Goal: Manage account settings

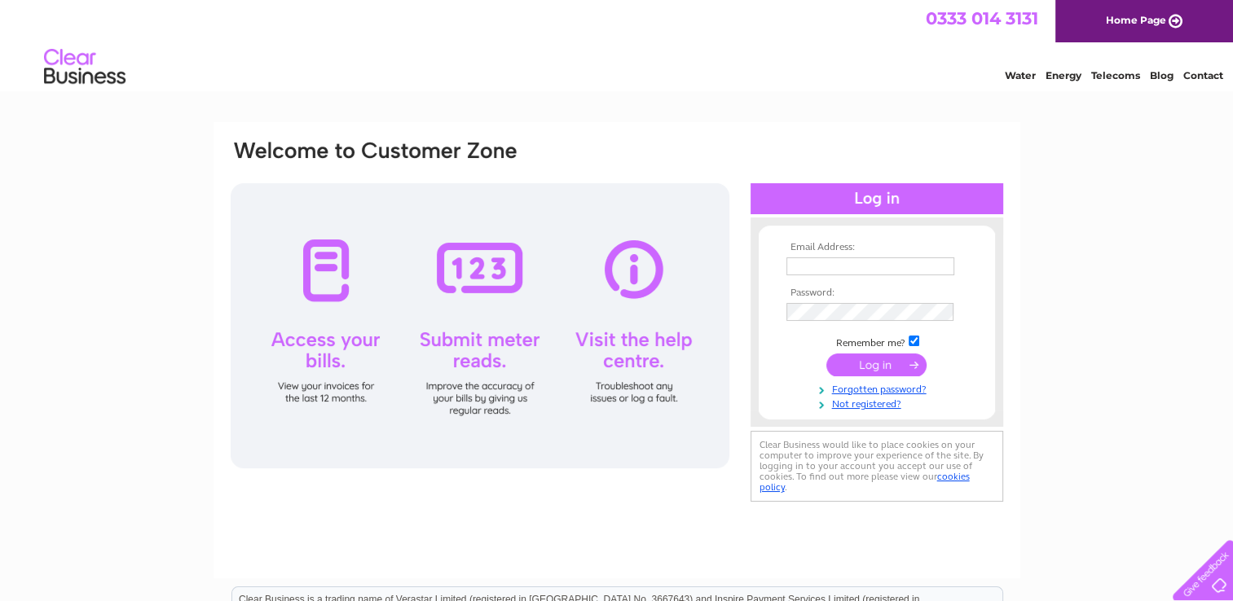
type input "misselhadj@gmail.com"
click at [869, 371] on input "submit" at bounding box center [876, 365] width 100 height 23
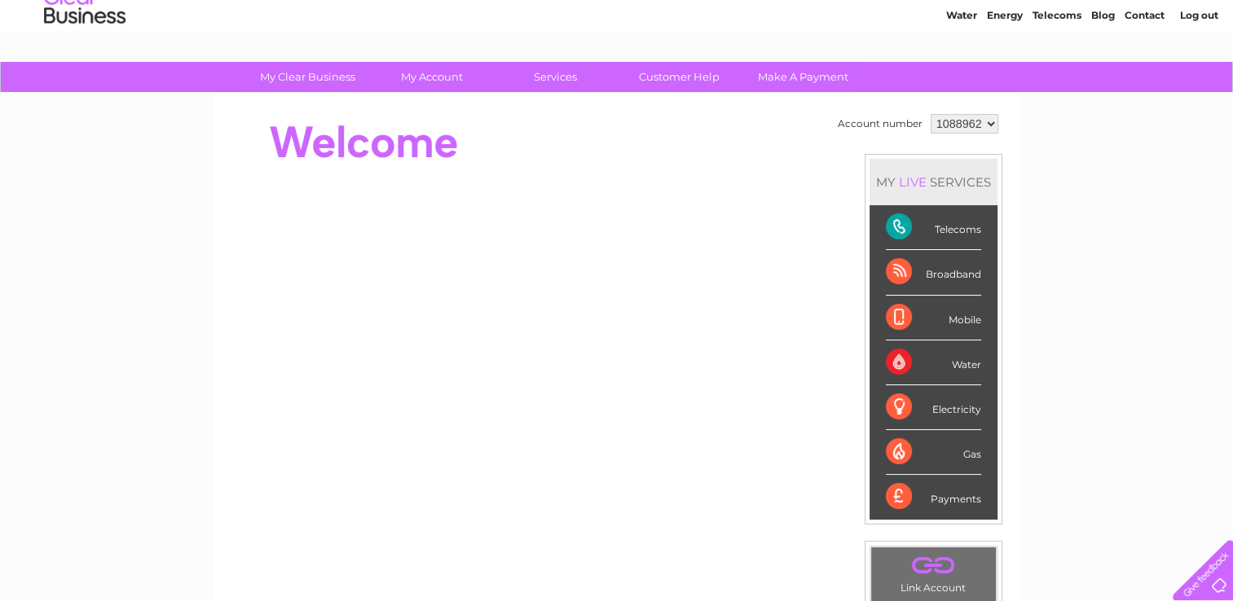
scroll to position [59, 0]
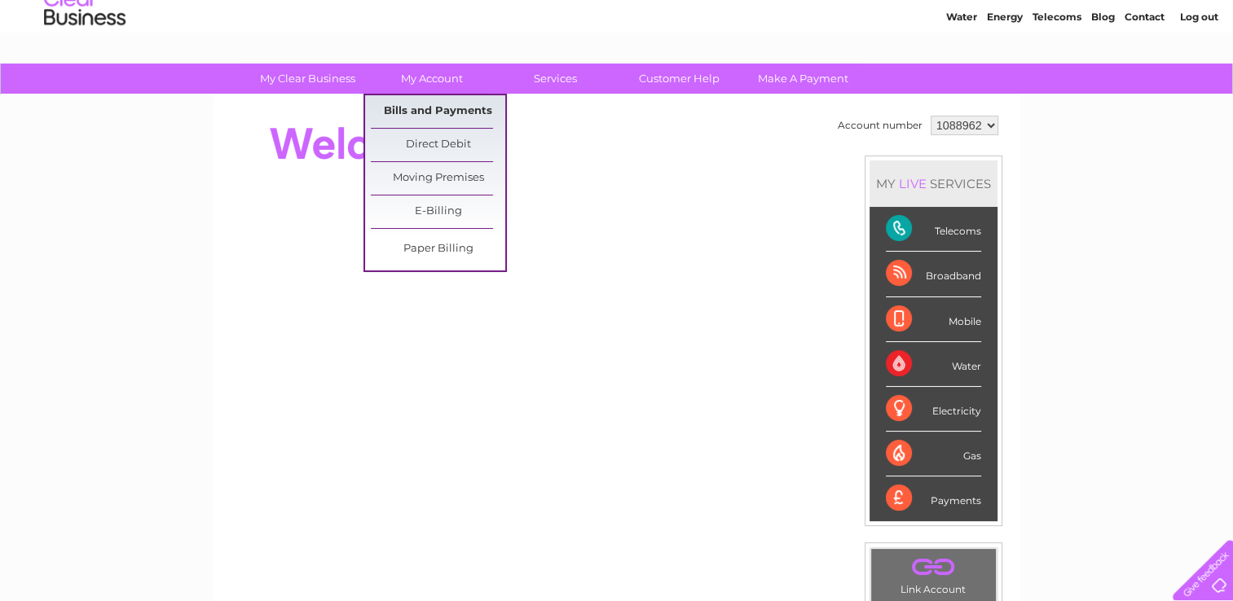
click at [434, 114] on link "Bills and Payments" at bounding box center [438, 111] width 134 height 33
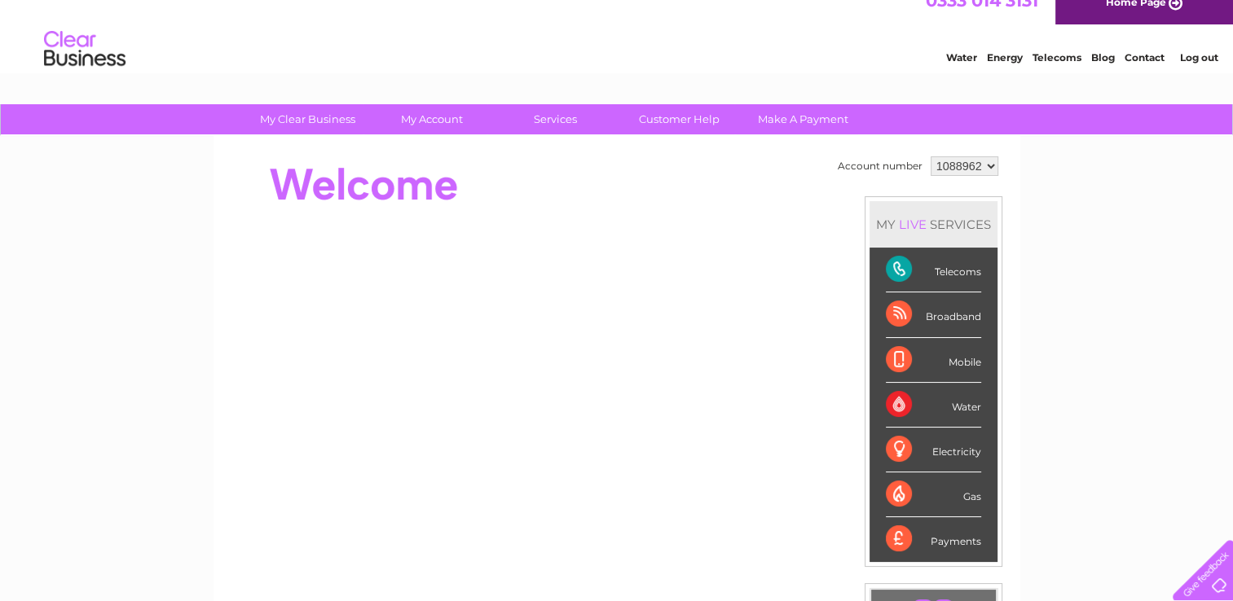
scroll to position [16, 0]
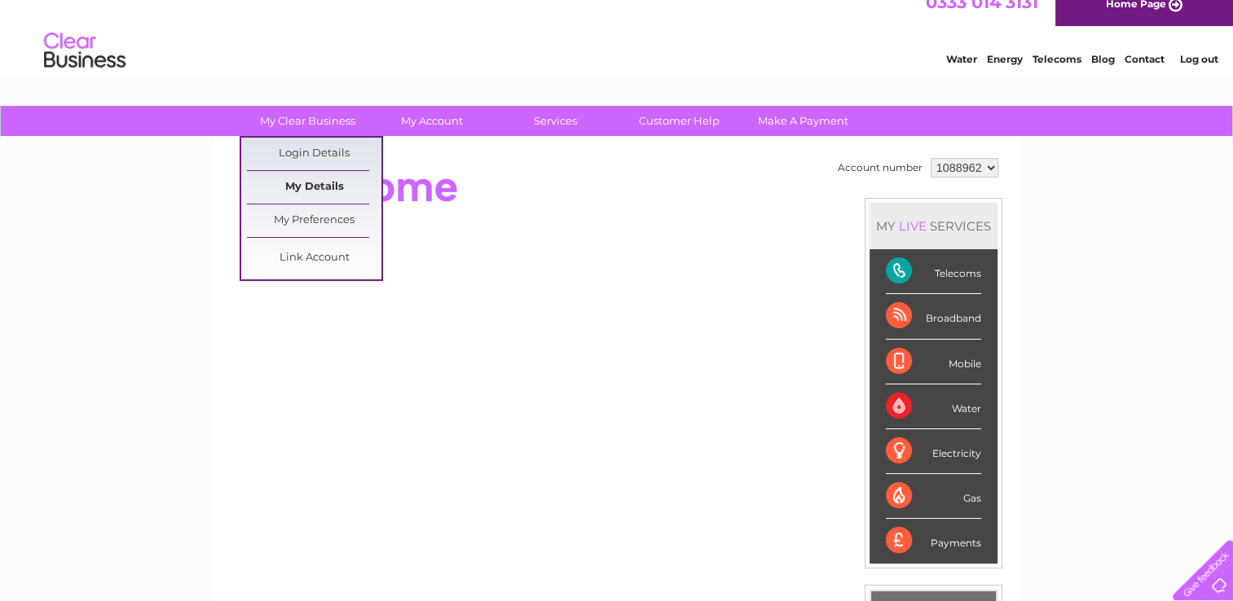
click at [305, 185] on link "My Details" at bounding box center [314, 187] width 134 height 33
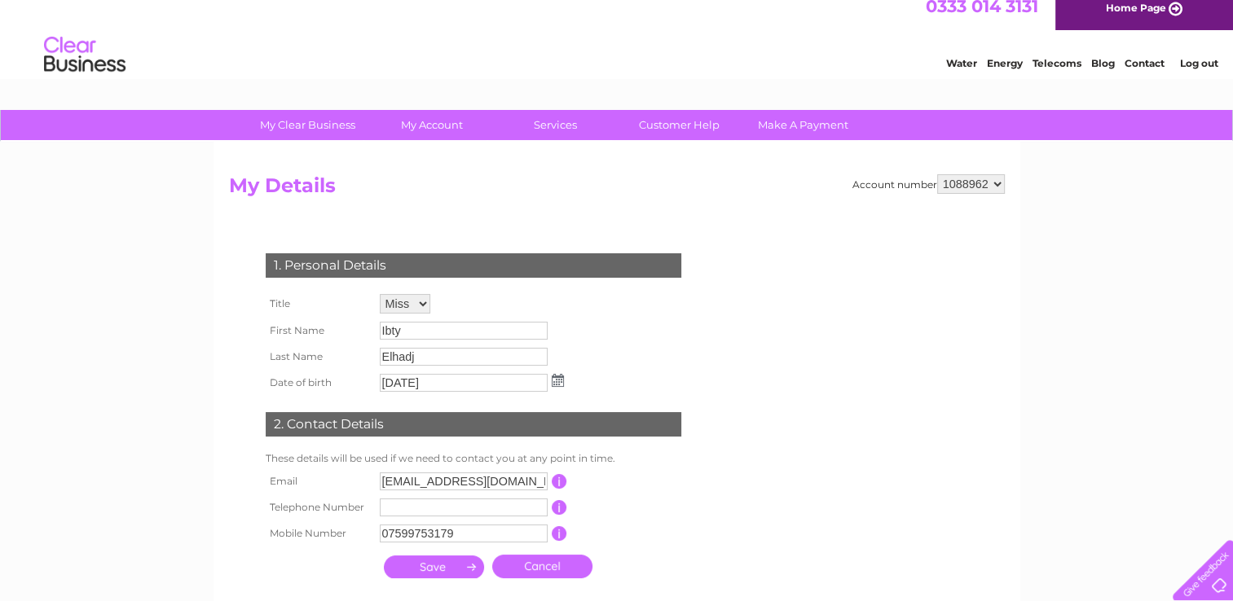
scroll to position [4, 0]
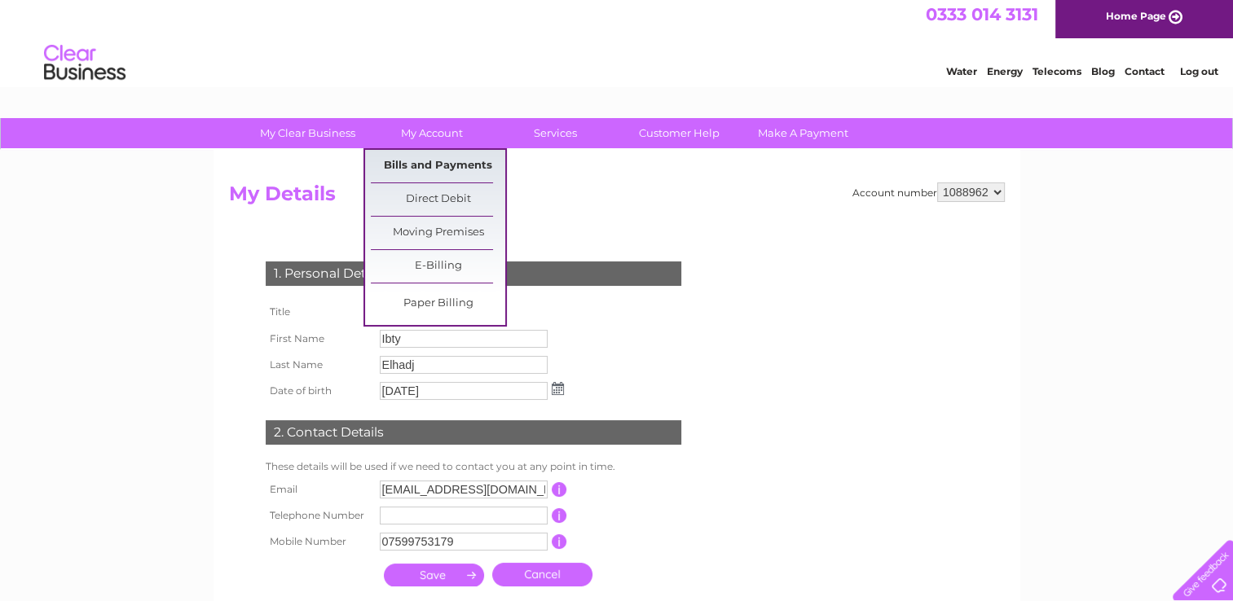
click at [445, 169] on link "Bills and Payments" at bounding box center [438, 166] width 134 height 33
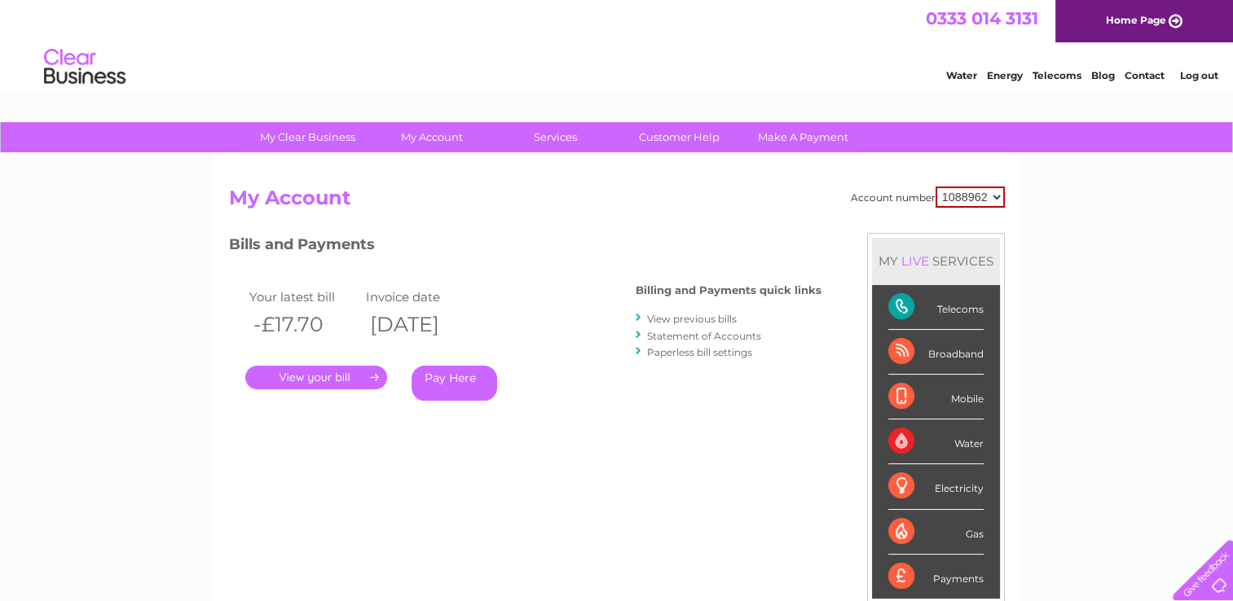
click at [1198, 80] on link "Log out" at bounding box center [1198, 75] width 38 height 12
